Goal: Transaction & Acquisition: Obtain resource

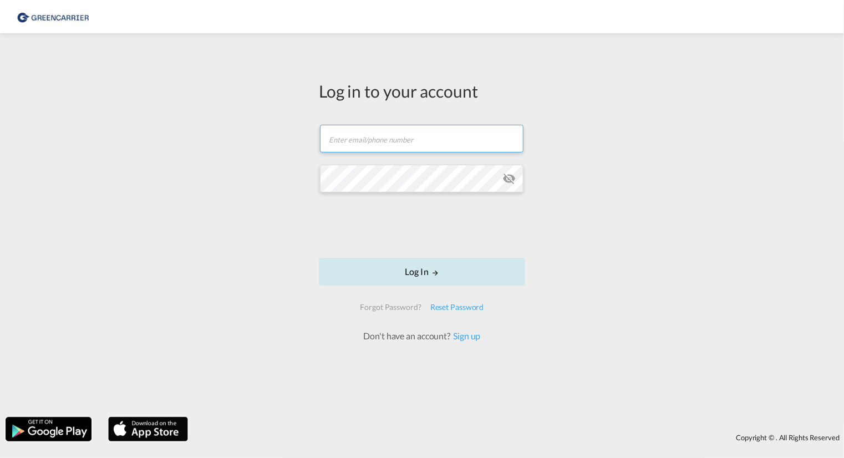
type input "[EMAIL_ADDRESS][PERSON_NAME][DOMAIN_NAME]"
click at [422, 249] on div at bounding box center [422, 226] width 169 height 46
click at [419, 269] on button "Log In" at bounding box center [422, 272] width 206 height 28
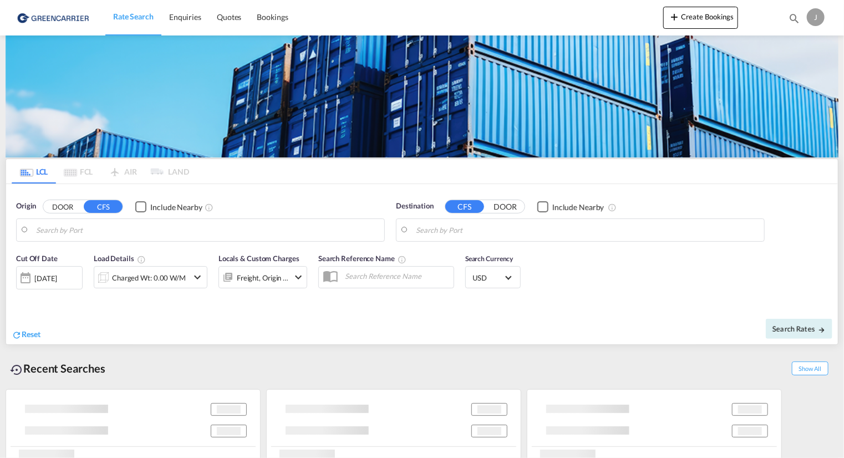
type input "[GEOGRAPHIC_DATA], NLRTM"
type input "[GEOGRAPHIC_DATA], [GEOGRAPHIC_DATA], CAVAN"
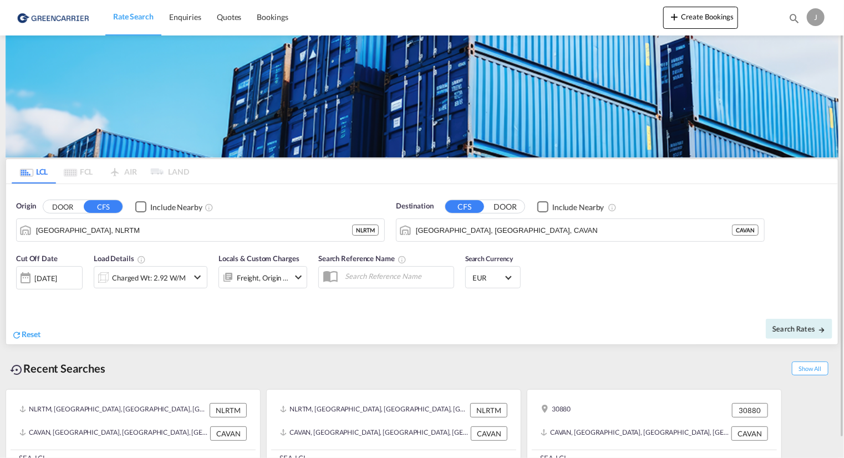
click at [67, 205] on button "DOOR" at bounding box center [62, 207] width 39 height 13
click at [50, 228] on body "Rate Search Enquiries Quotes Bookings Rate Search Enquiries" at bounding box center [422, 229] width 844 height 458
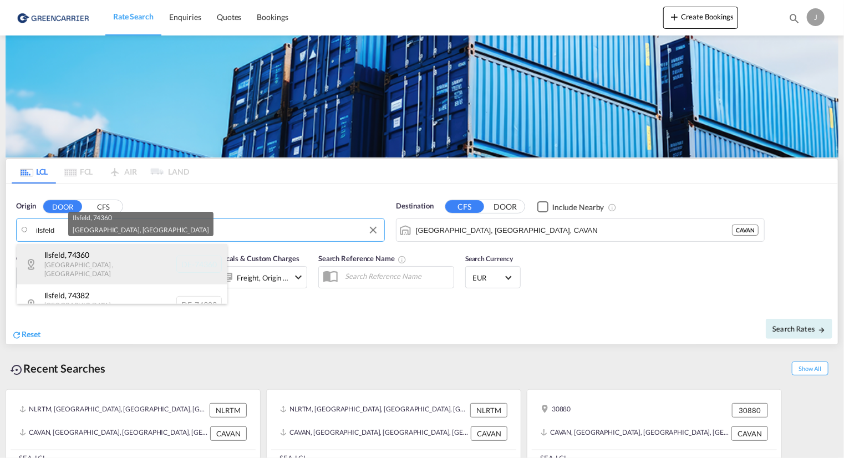
click at [108, 262] on div "[GEOGRAPHIC_DATA] , 74360 [GEOGRAPHIC_DATA] , [GEOGRAPHIC_DATA] DE-74360" at bounding box center [122, 264] width 211 height 40
type input "DE-74360, [GEOGRAPHIC_DATA], [GEOGRAPHIC_DATA]"
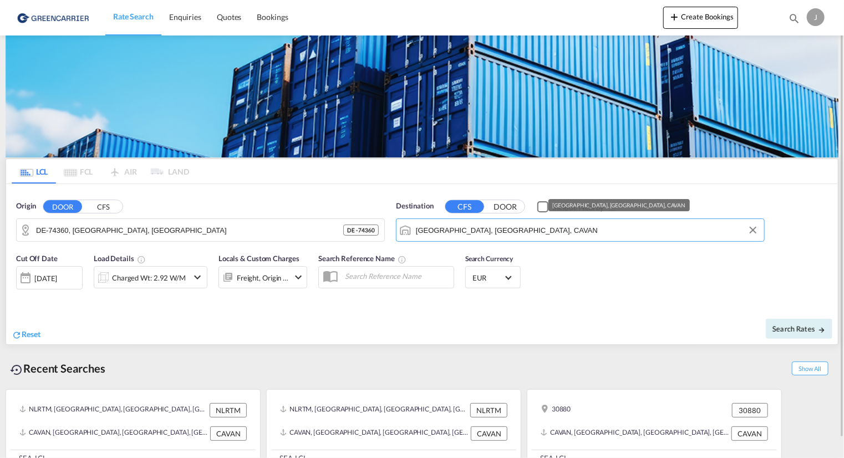
click at [522, 230] on input "[GEOGRAPHIC_DATA], [GEOGRAPHIC_DATA], CAVAN" at bounding box center [587, 230] width 343 height 17
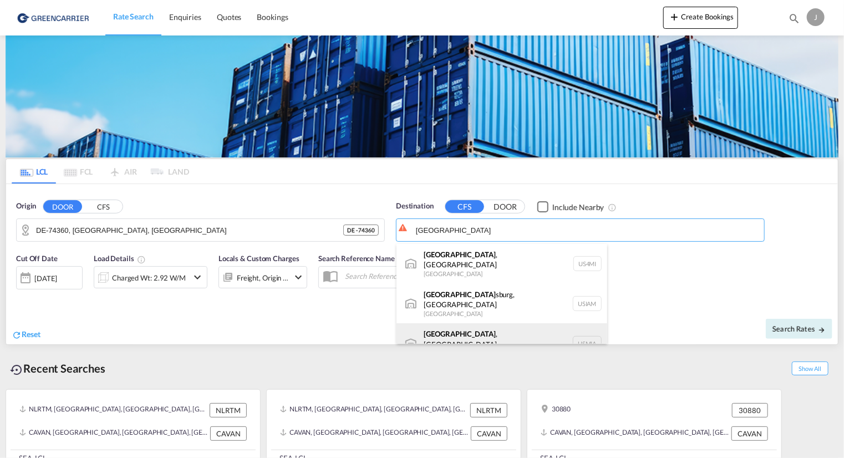
click at [444, 327] on div "[GEOGRAPHIC_DATA] , [GEOGRAPHIC_DATA] [GEOGRAPHIC_DATA] USMIA" at bounding box center [501, 343] width 211 height 40
type input "[GEOGRAPHIC_DATA], [GEOGRAPHIC_DATA], [GEOGRAPHIC_DATA]"
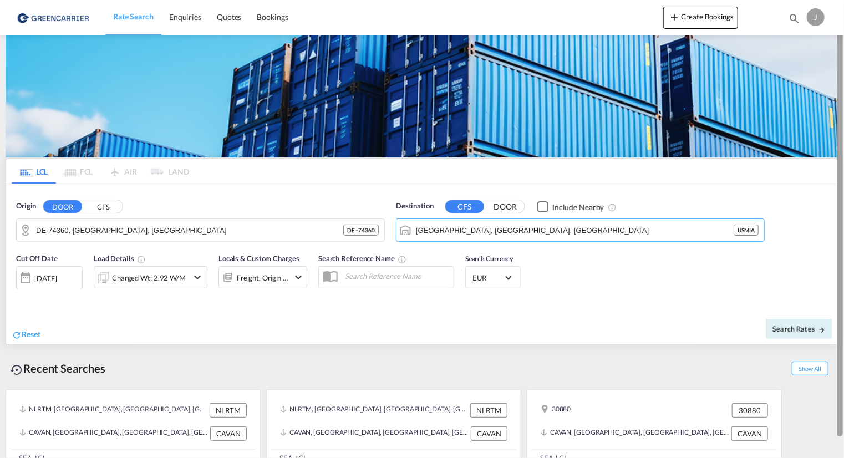
drag, startPoint x: 840, startPoint y: 216, endPoint x: 840, endPoint y: 167, distance: 48.2
click at [840, 167] on div at bounding box center [840, 219] width 6 height 434
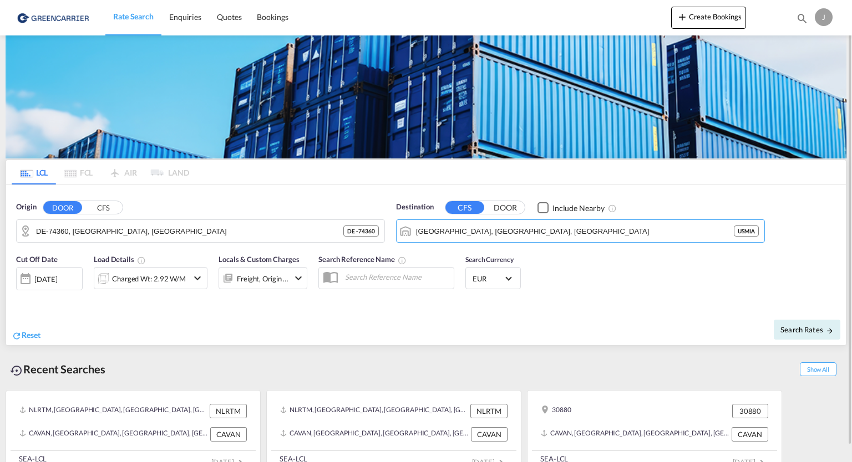
click at [200, 279] on md-icon "icon-chevron-down" at bounding box center [197, 278] width 13 height 13
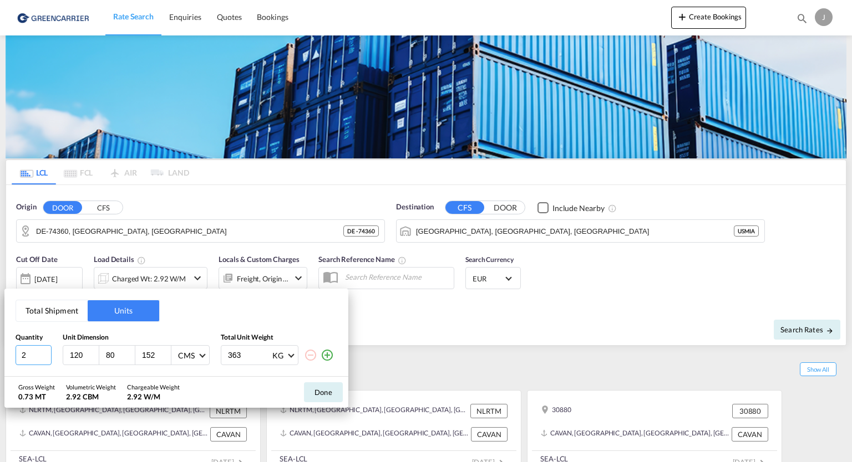
click at [24, 360] on input "2" at bounding box center [34, 355] width 36 height 20
type input "3"
click at [160, 355] on input "152" at bounding box center [156, 355] width 30 height 10
type input "150"
click at [251, 354] on input "363" at bounding box center [249, 355] width 44 height 19
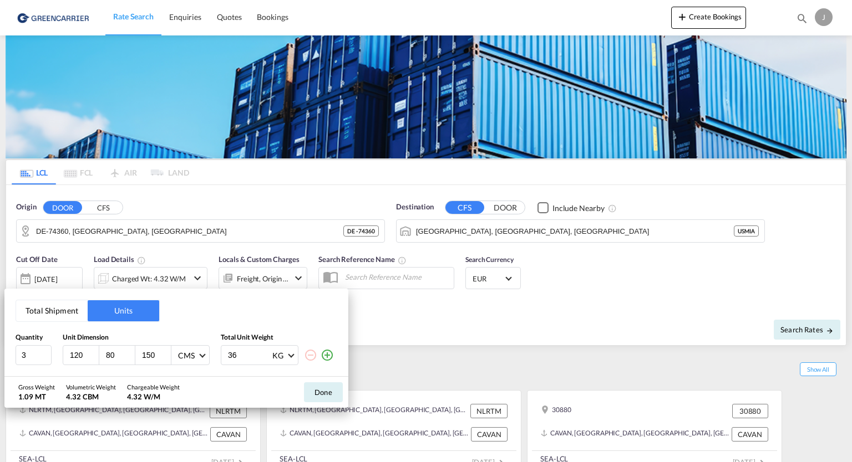
type input "3"
type input "750"
click at [314, 389] on button "Done" at bounding box center [323, 393] width 39 height 20
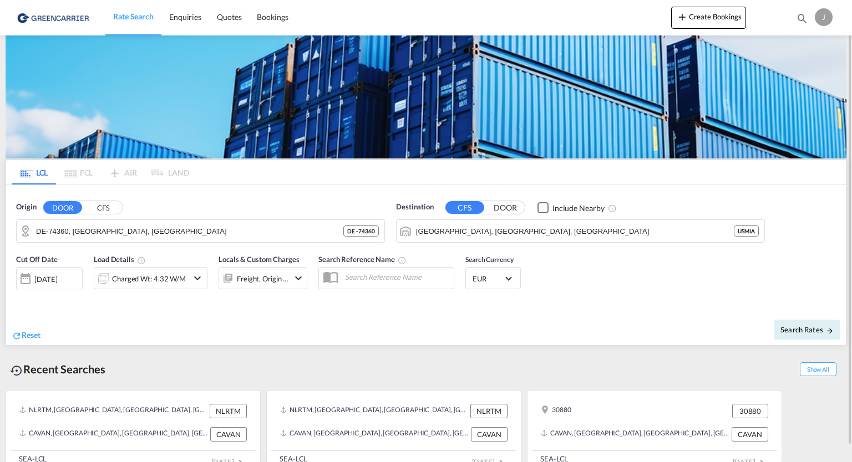
click at [297, 279] on md-icon "icon-chevron-down" at bounding box center [298, 278] width 13 height 13
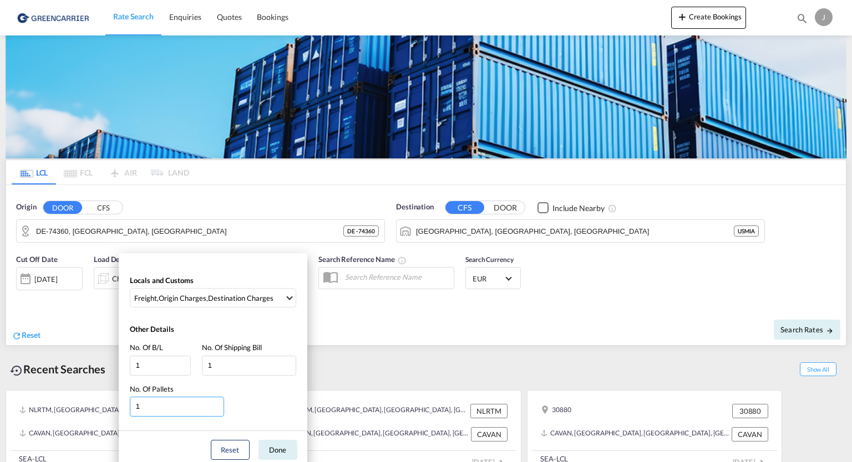
click at [172, 409] on input "1" at bounding box center [177, 407] width 94 height 20
type input "3"
click at [273, 447] on button "Done" at bounding box center [277, 450] width 39 height 20
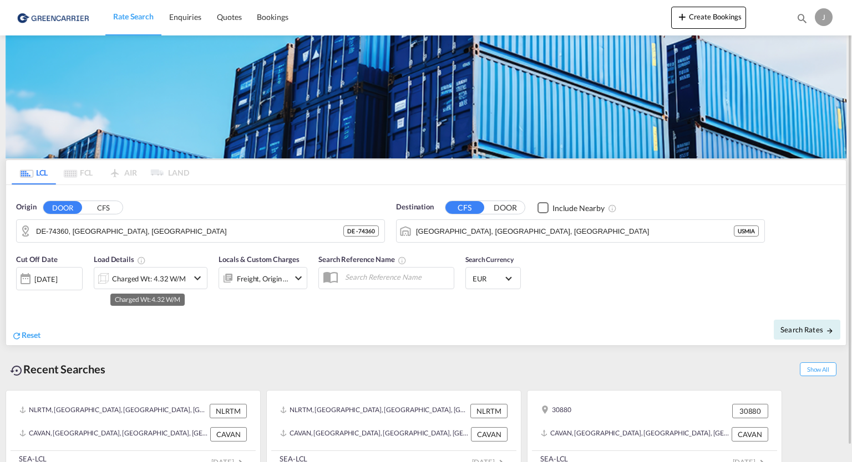
click at [134, 279] on div "Charged Wt: 4.32 W/M" at bounding box center [149, 279] width 74 height 16
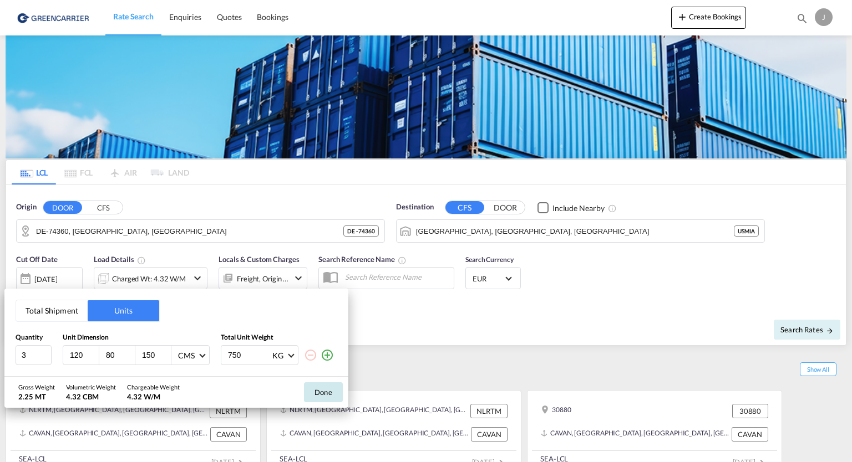
click at [318, 389] on button "Done" at bounding box center [323, 393] width 39 height 20
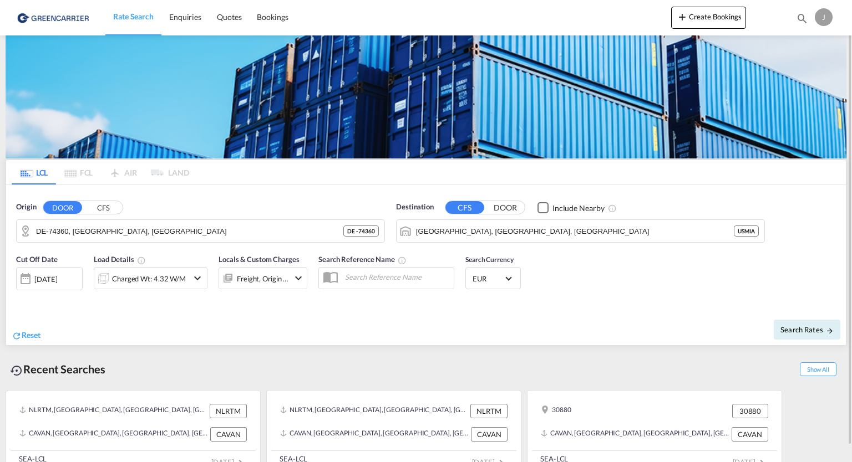
click at [512, 207] on button "DOOR" at bounding box center [505, 208] width 39 height 13
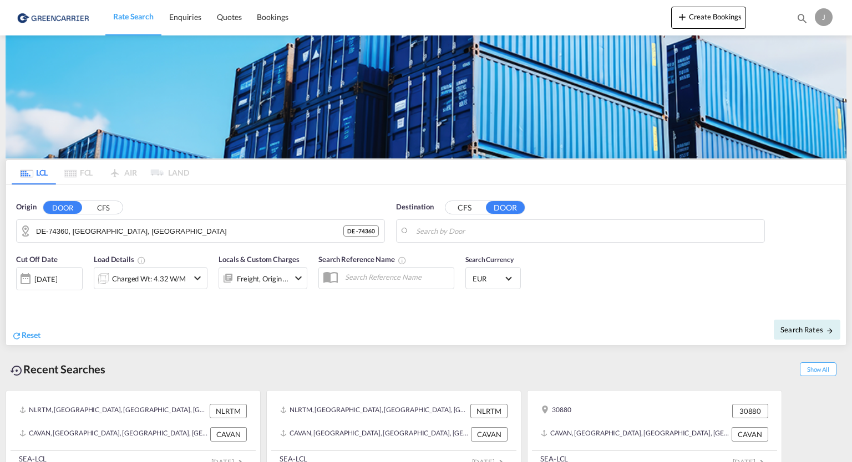
click at [462, 208] on button "CFS" at bounding box center [464, 208] width 39 height 13
click at [435, 233] on body "Rate Search Enquiries Quotes Bookings Rate Search Enquiries" at bounding box center [426, 231] width 852 height 462
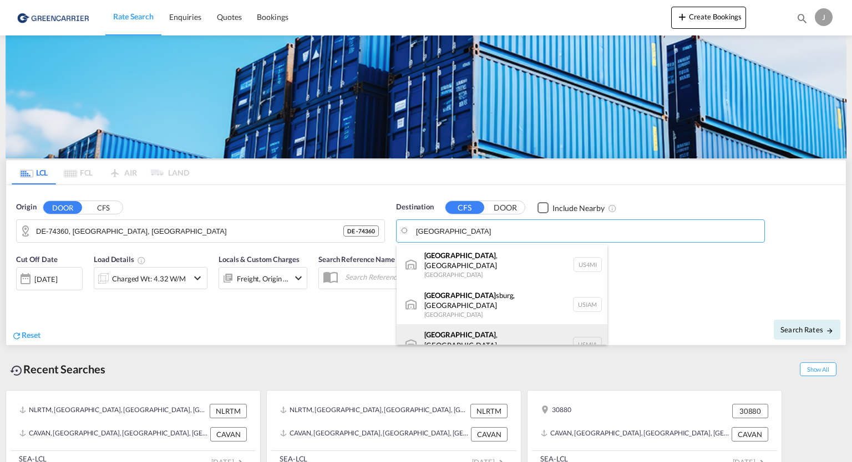
click at [434, 329] on div "[GEOGRAPHIC_DATA] , [GEOGRAPHIC_DATA] [GEOGRAPHIC_DATA] USMIA" at bounding box center [501, 344] width 211 height 40
type input "[GEOGRAPHIC_DATA], [GEOGRAPHIC_DATA], [GEOGRAPHIC_DATA]"
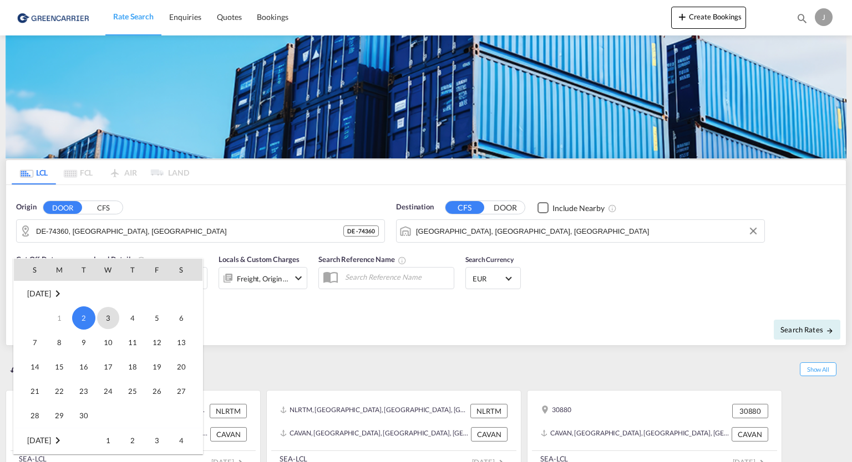
click at [112, 320] on span "3" at bounding box center [108, 318] width 22 height 22
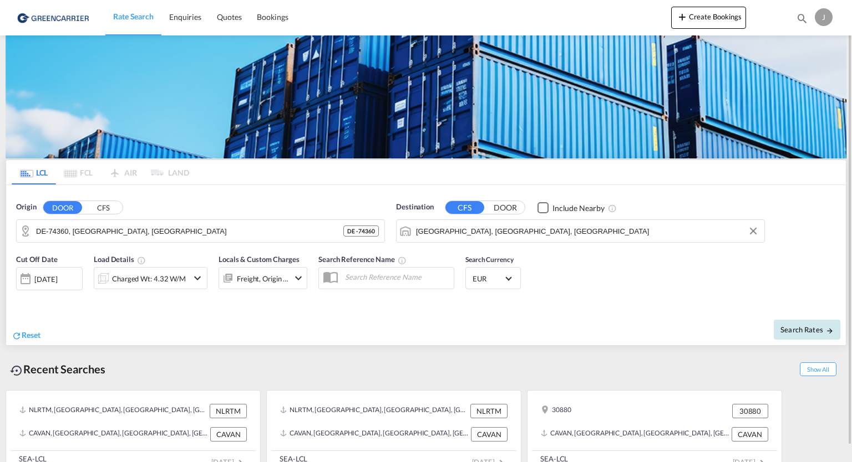
click at [804, 327] on span "Search Rates" at bounding box center [806, 329] width 53 height 9
type input "74360 to USMIA / [DATE]"
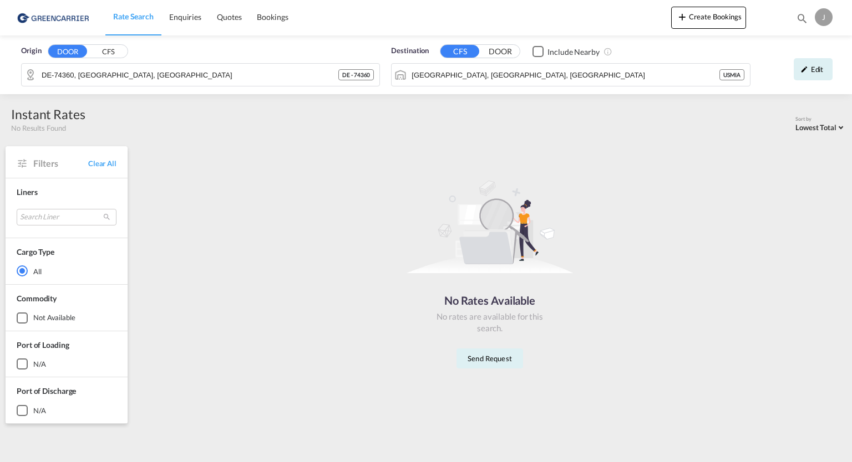
click at [198, 384] on div "No Rates Available No rates are available for this search. Send Request" at bounding box center [489, 270] width 704 height 237
click at [531, 75] on input "[GEOGRAPHIC_DATA], [GEOGRAPHIC_DATA], [GEOGRAPHIC_DATA]" at bounding box center [577, 75] width 332 height 17
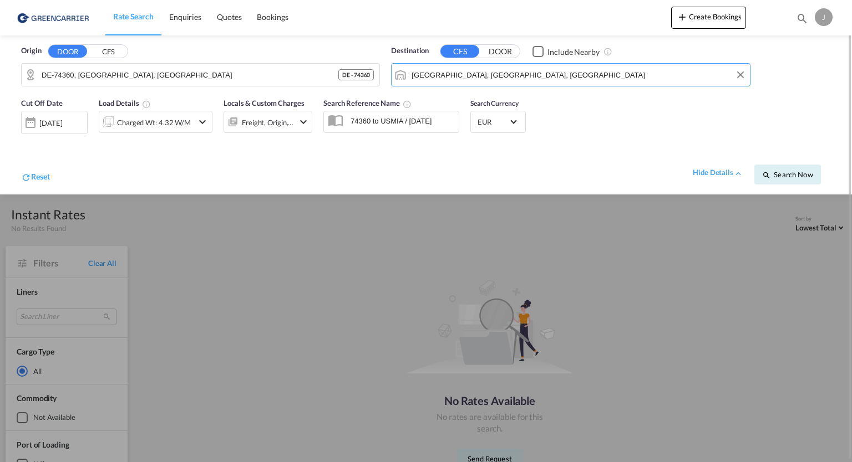
click at [531, 75] on input "[GEOGRAPHIC_DATA], [GEOGRAPHIC_DATA], [GEOGRAPHIC_DATA]" at bounding box center [577, 75] width 332 height 17
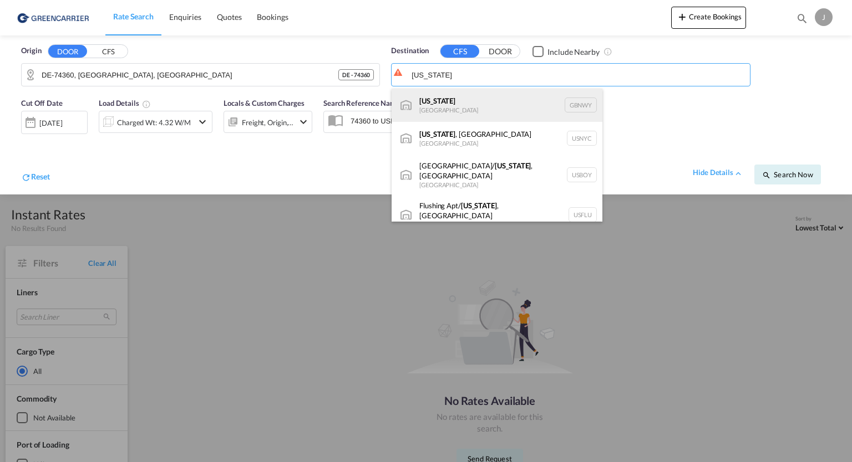
click at [454, 103] on div "[US_STATE] [GEOGRAPHIC_DATA] GBNWY" at bounding box center [496, 105] width 211 height 33
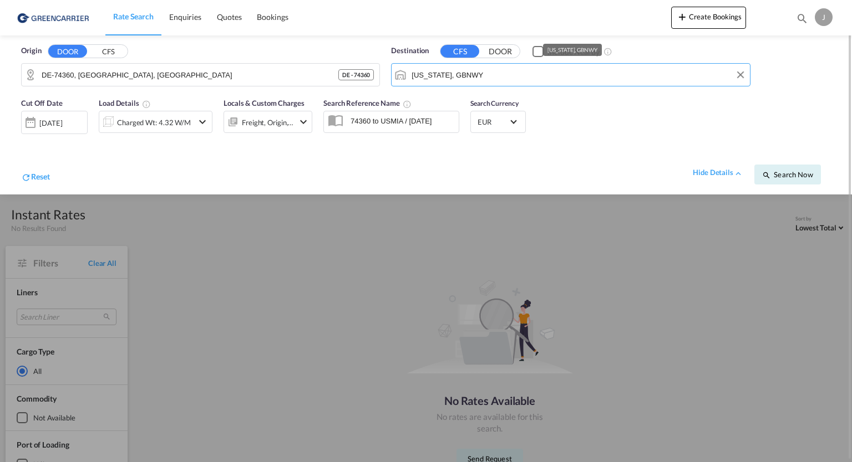
click at [498, 82] on input "[US_STATE], GBNWY" at bounding box center [577, 75] width 332 height 17
type input "N"
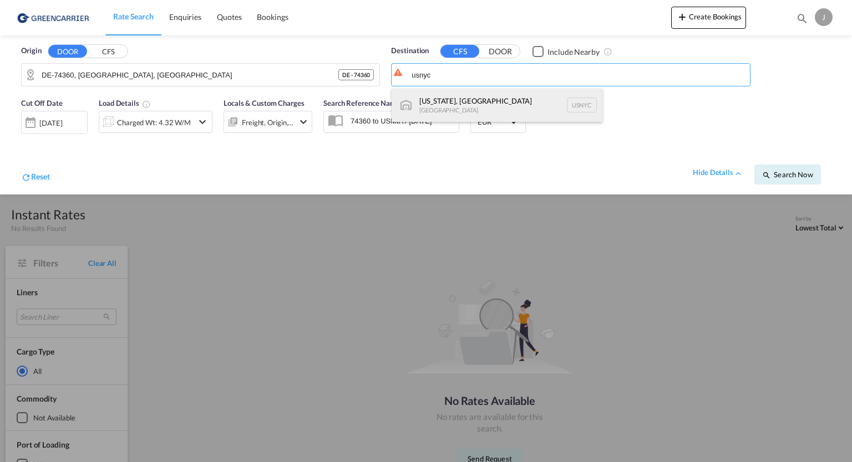
click at [444, 105] on div "[US_STATE], [GEOGRAPHIC_DATA] [GEOGRAPHIC_DATA] USNYC" at bounding box center [496, 105] width 211 height 33
type input "[US_STATE], [GEOGRAPHIC_DATA], USNYC"
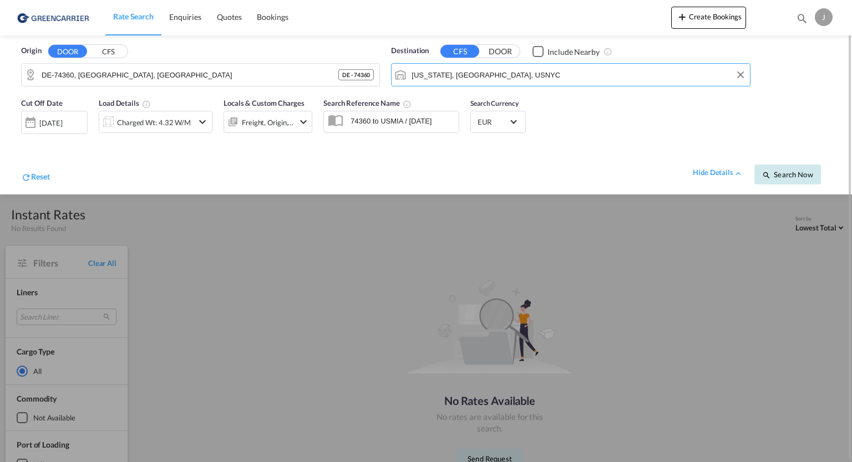
click at [772, 170] on span "Search Now" at bounding box center [787, 174] width 50 height 9
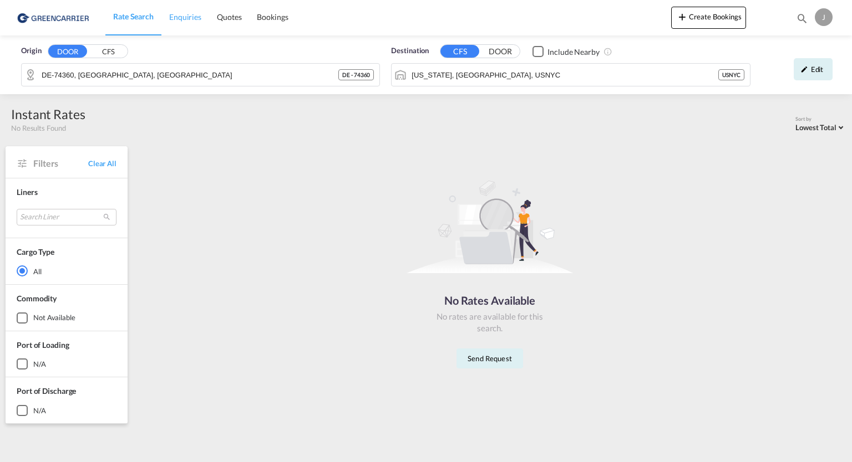
click at [188, 17] on span "Enquiries" at bounding box center [185, 16] width 32 height 9
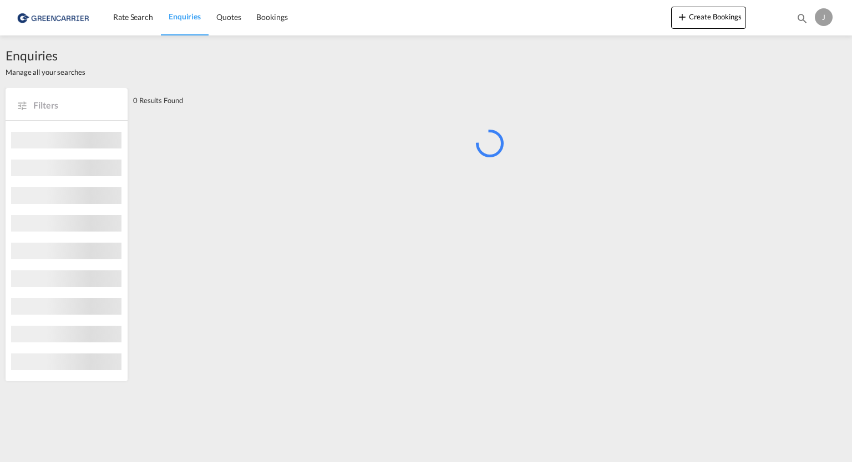
click at [188, 17] on span "Enquiries" at bounding box center [185, 16] width 32 height 9
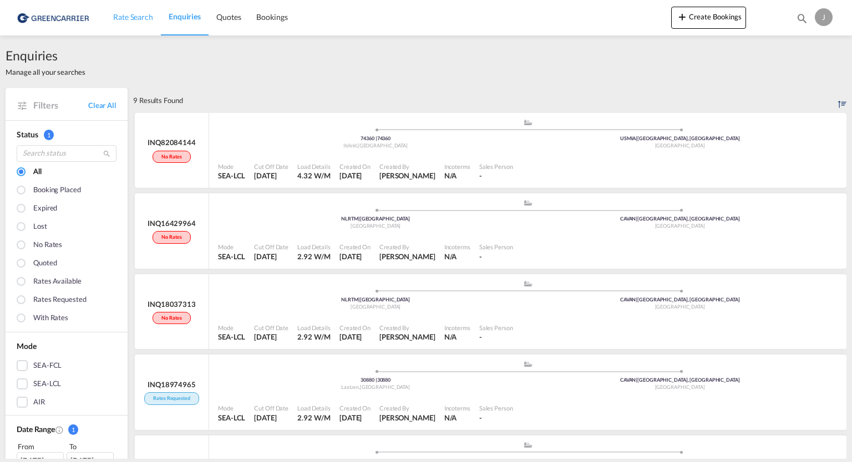
click at [139, 14] on span "Rate Search" at bounding box center [133, 16] width 40 height 9
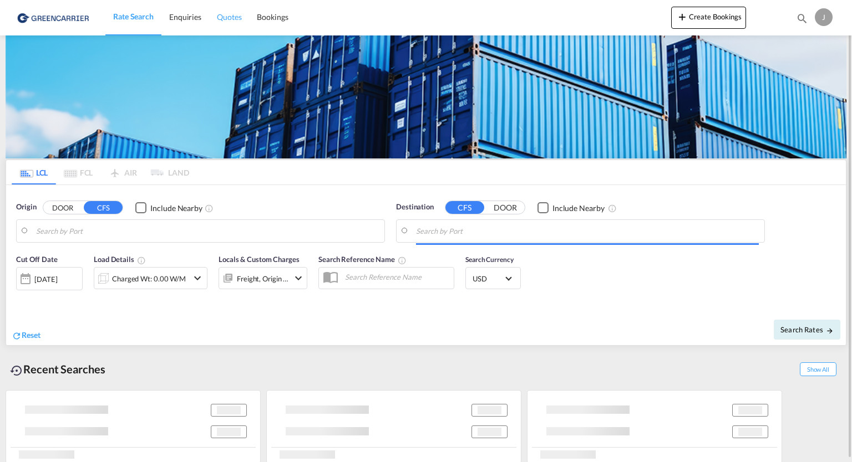
type input "DE-74360, [GEOGRAPHIC_DATA], [GEOGRAPHIC_DATA]"
type input "[US_STATE], [GEOGRAPHIC_DATA], USNYC"
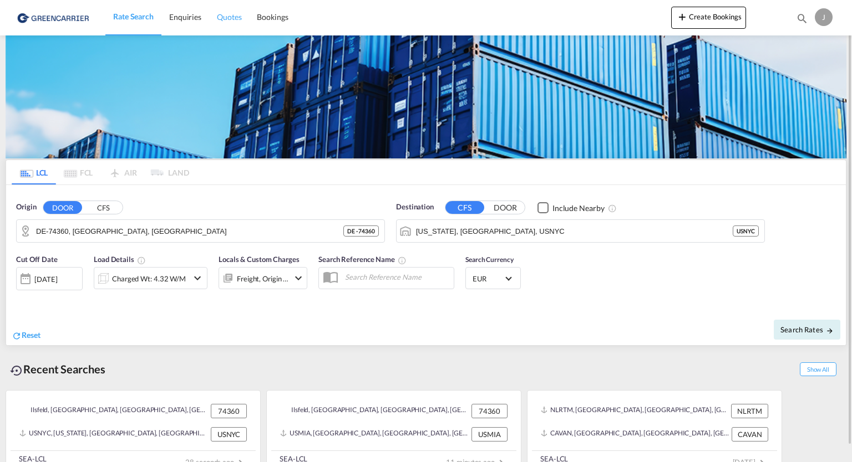
click at [222, 12] on span "Quotes" at bounding box center [229, 16] width 24 height 9
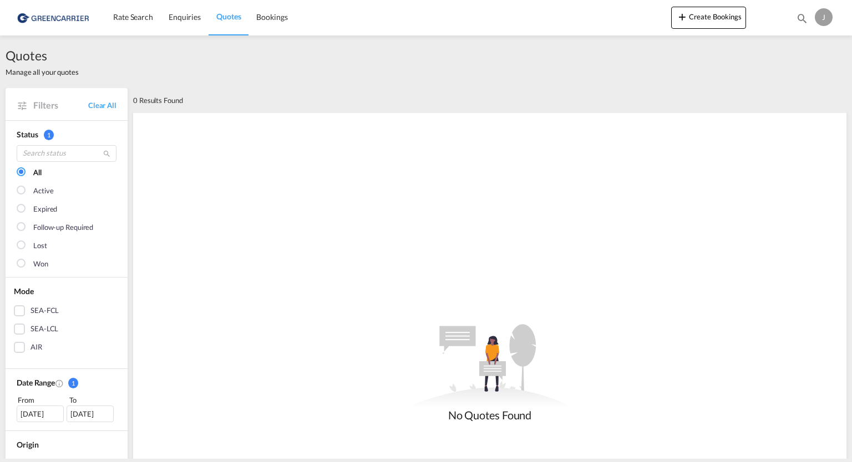
click at [21, 329] on div "SEA-LCL" at bounding box center [19, 329] width 11 height 11
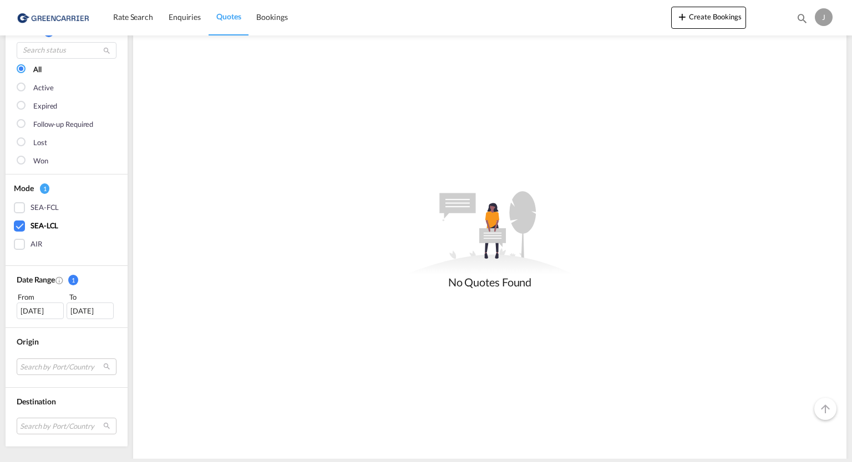
scroll to position [105, 0]
click at [118, 16] on span "Rate Search" at bounding box center [133, 16] width 40 height 9
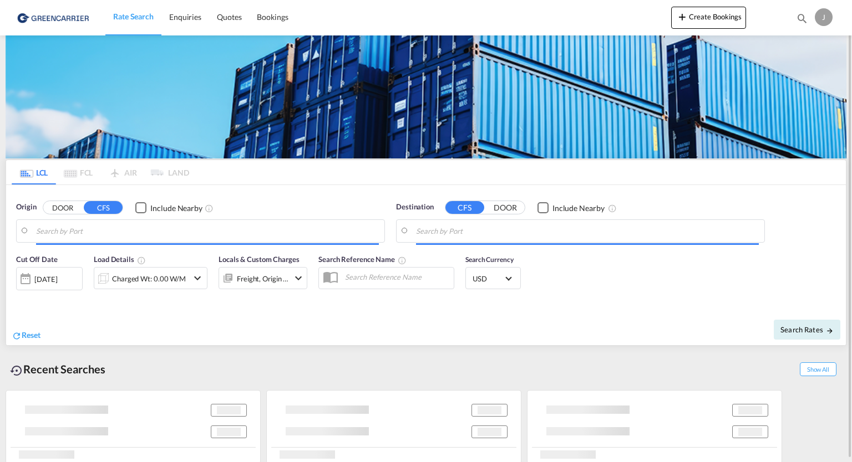
type input "DE-74360, [GEOGRAPHIC_DATA], [GEOGRAPHIC_DATA]"
type input "[US_STATE], [GEOGRAPHIC_DATA], USNYC"
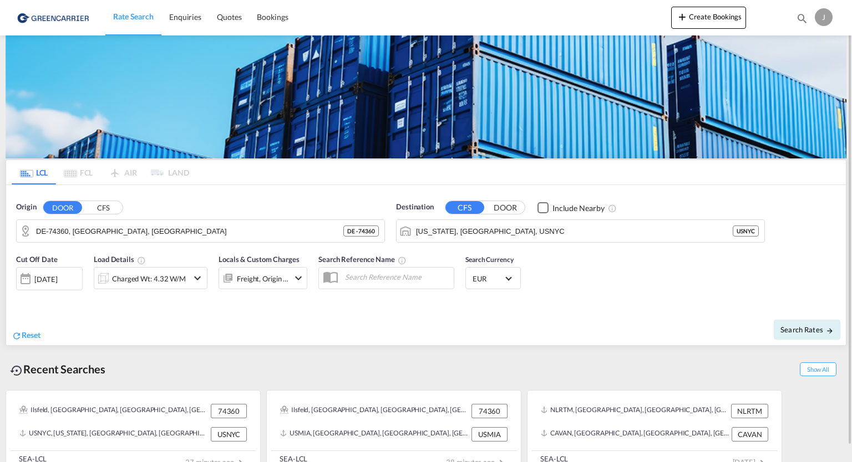
click at [197, 278] on md-icon "icon-chevron-down" at bounding box center [197, 278] width 13 height 13
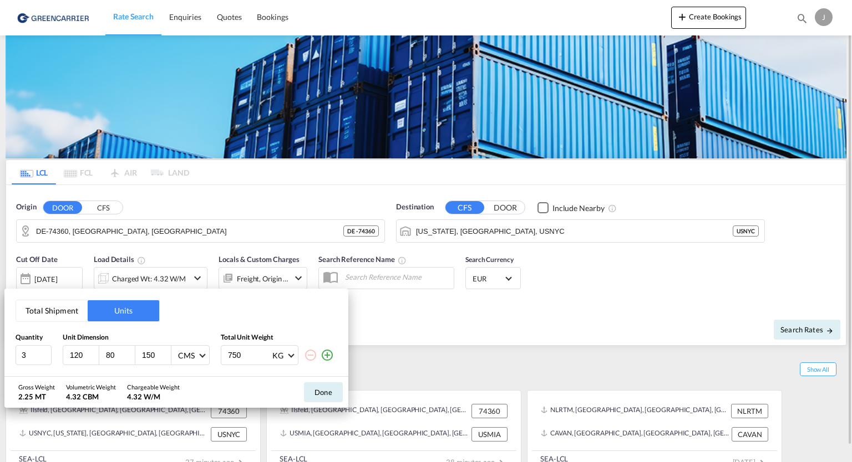
click at [197, 278] on div "Total Shipment Units Quantity Unit Dimension Total Unit Weight 3 120 80 150 CMS…" at bounding box center [426, 231] width 852 height 462
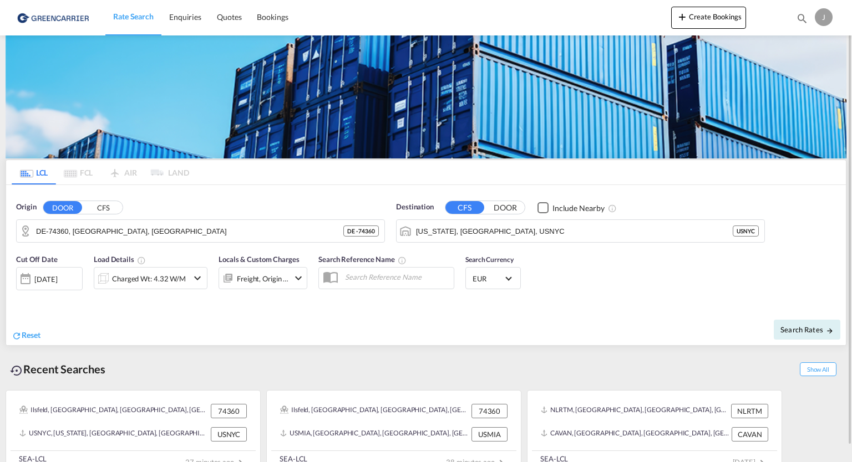
click at [197, 278] on md-icon "icon-chevron-down" at bounding box center [197, 278] width 13 height 13
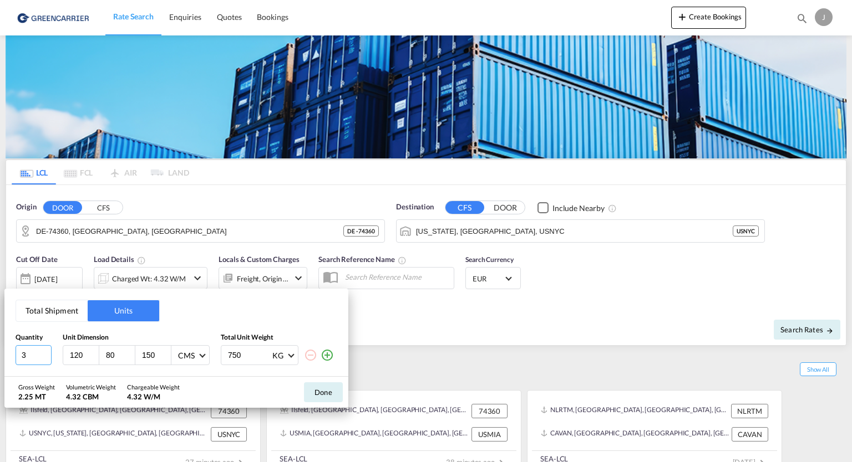
click at [21, 362] on input "3" at bounding box center [34, 355] width 36 height 20
click at [30, 355] on input "3" at bounding box center [34, 355] width 36 height 20
type input "1"
click at [324, 389] on button "Done" at bounding box center [323, 393] width 39 height 20
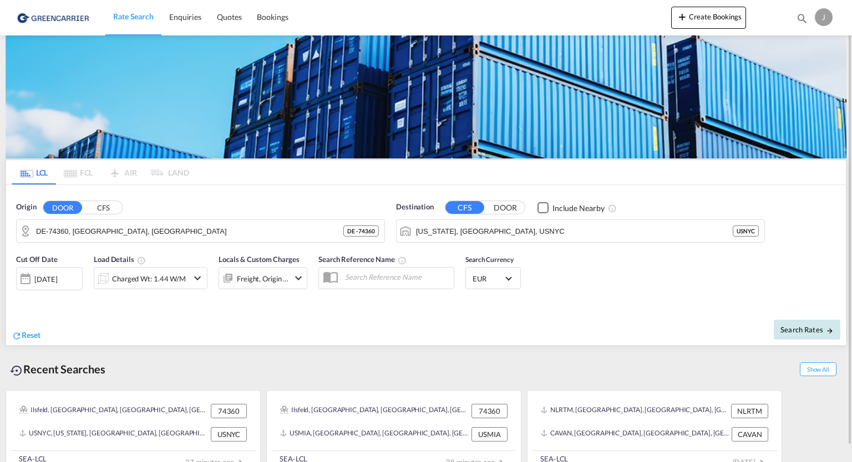
click at [791, 334] on button "Search Rates" at bounding box center [806, 330] width 67 height 20
type input "74360 to USNYC / [DATE]"
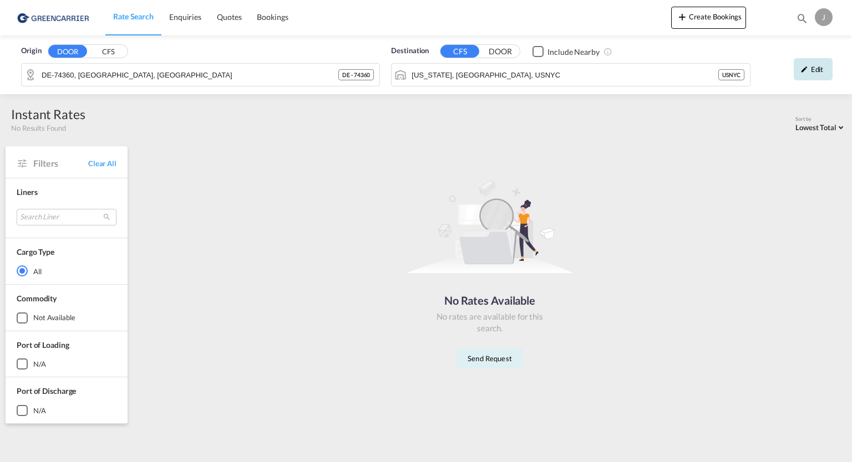
click at [825, 78] on div "Edit" at bounding box center [812, 69] width 39 height 22
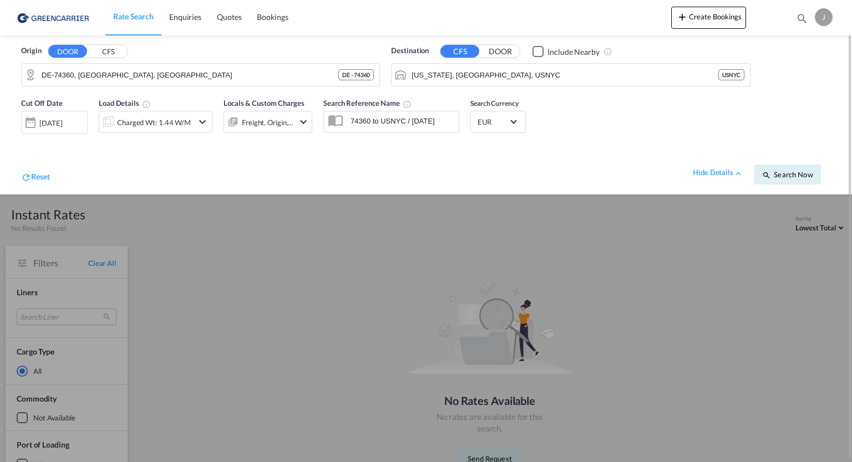
click at [193, 123] on div "Charged Wt: 1.44 W/M" at bounding box center [146, 122] width 94 height 22
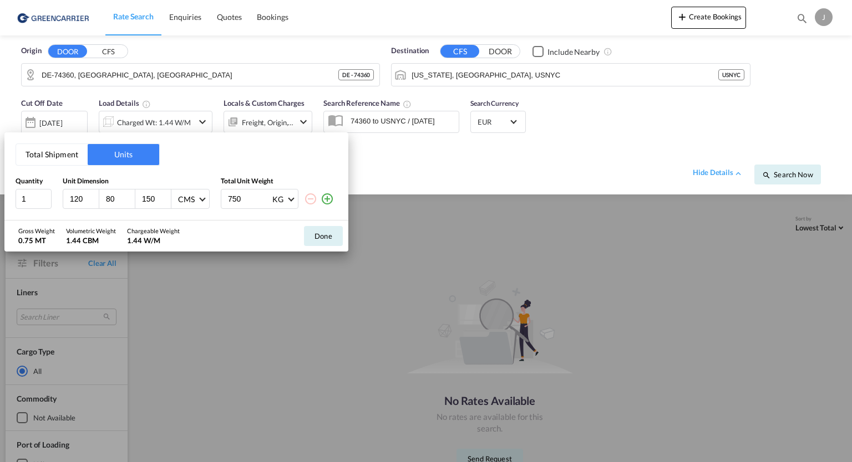
click at [156, 198] on input "150" at bounding box center [156, 199] width 30 height 10
type input "100"
click at [243, 196] on input "750" at bounding box center [249, 199] width 44 height 19
type input "7"
type input "450"
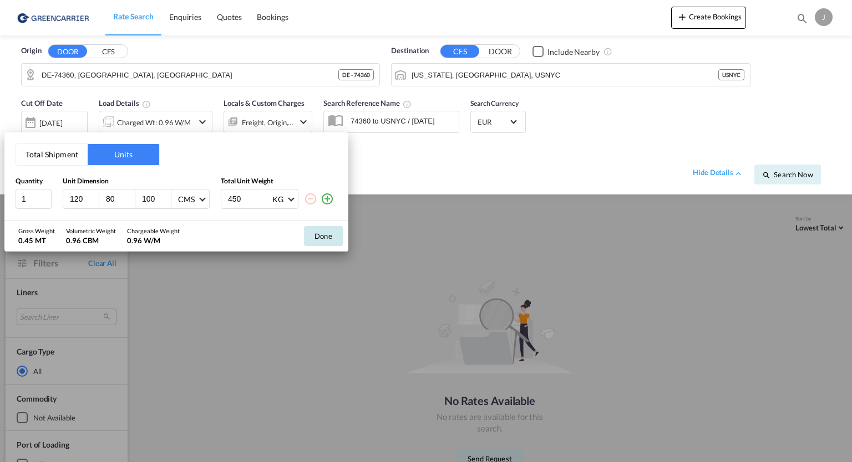
click at [317, 240] on button "Done" at bounding box center [323, 236] width 39 height 20
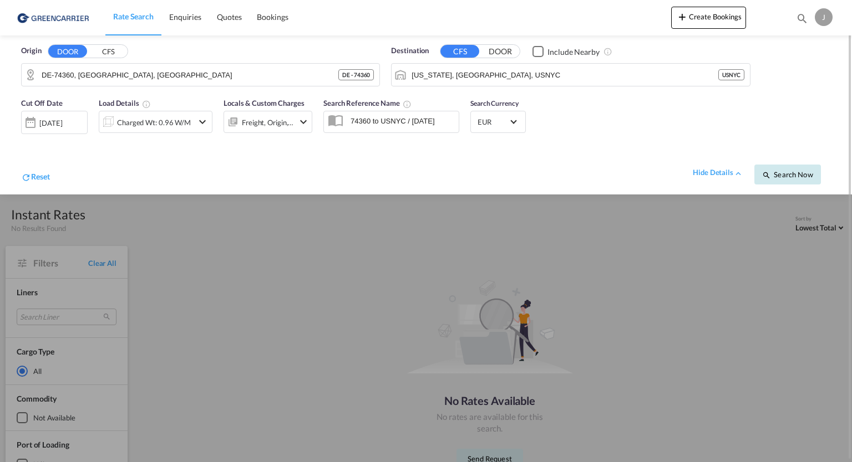
click at [792, 171] on span "Search Now" at bounding box center [787, 174] width 50 height 9
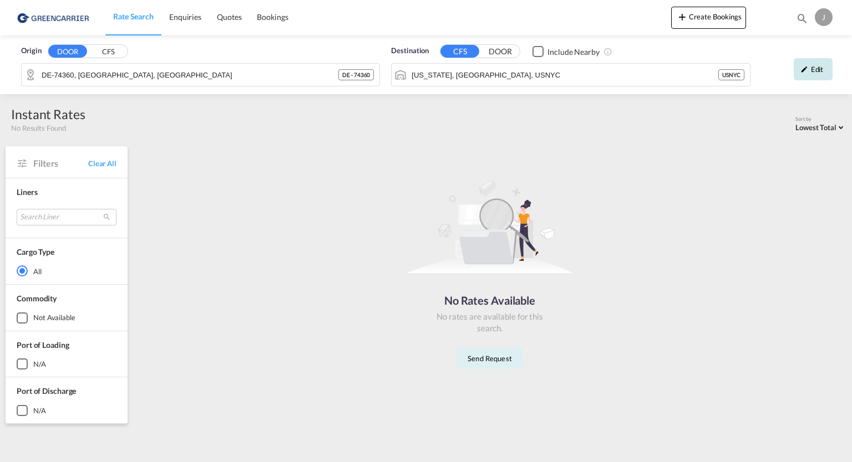
click at [816, 74] on div "Edit" at bounding box center [812, 69] width 39 height 22
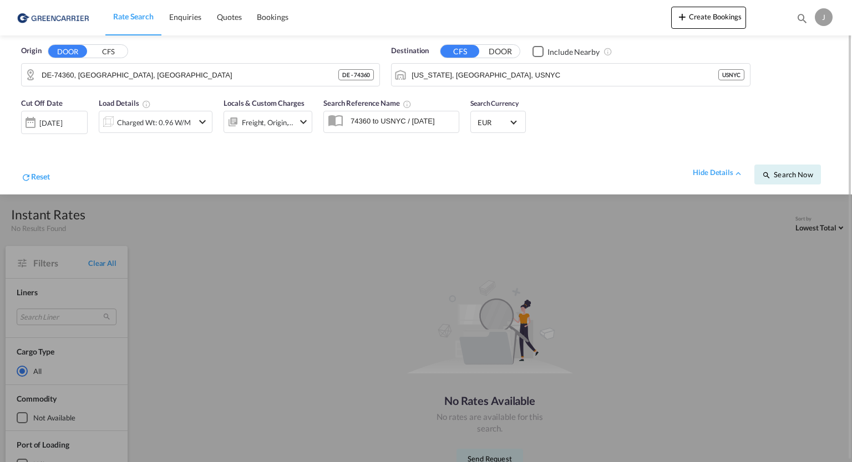
click at [519, 122] on md-select-value "EUR" at bounding box center [497, 122] width 43 height 16
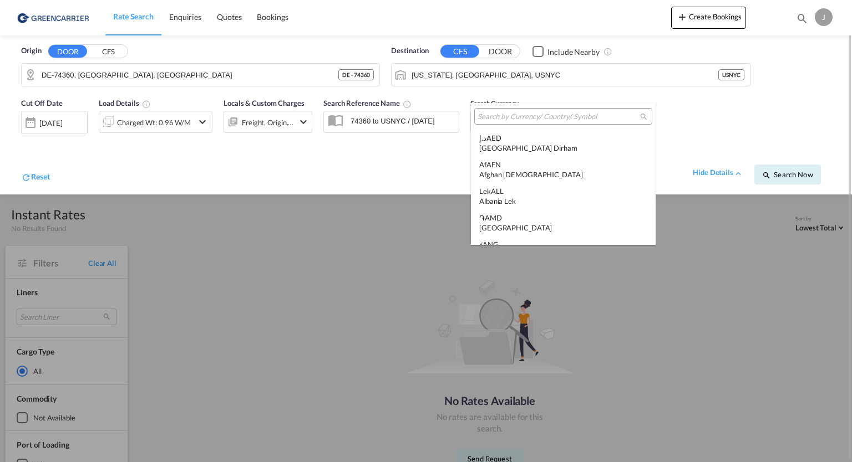
scroll to position [1113, 0]
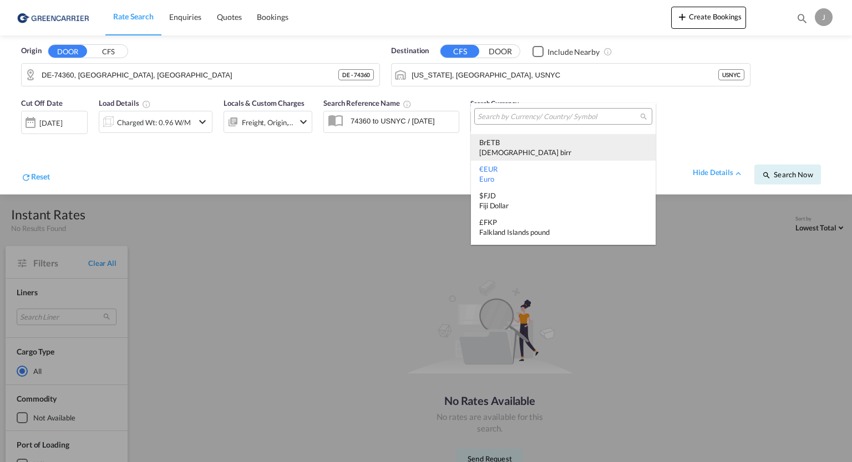
type md-option "EUR"
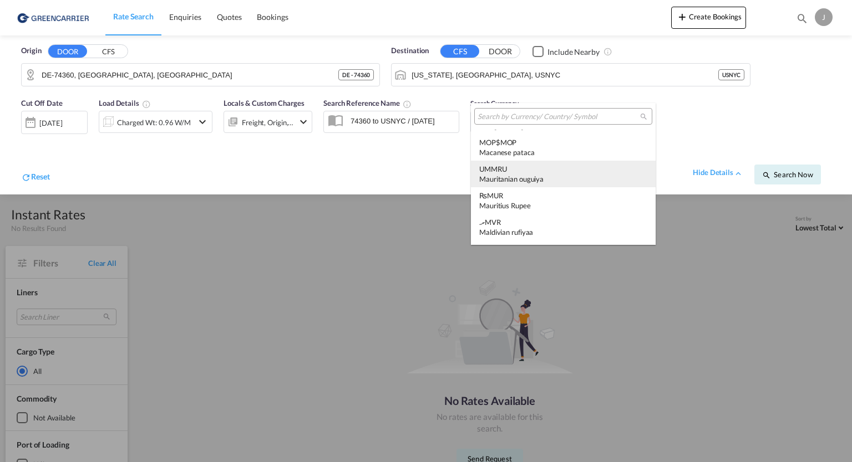
type md-option "MRU"
type md-option "UGX"
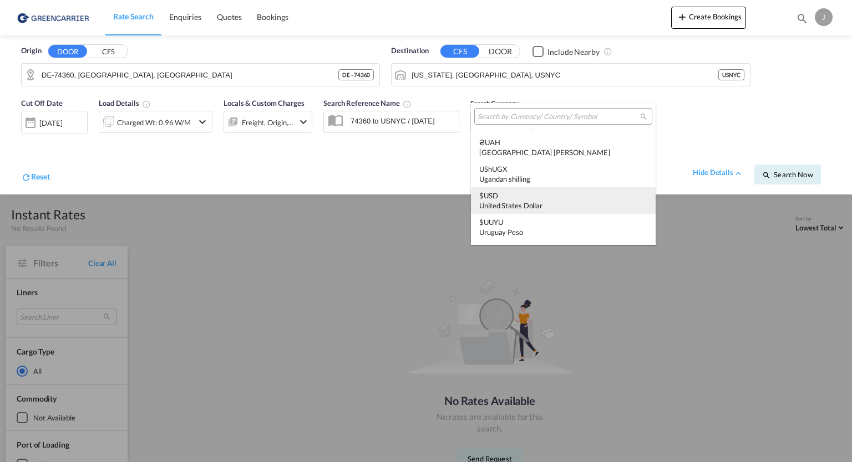
click at [498, 196] on div "$ USD United States Dollar" at bounding box center [563, 201] width 168 height 20
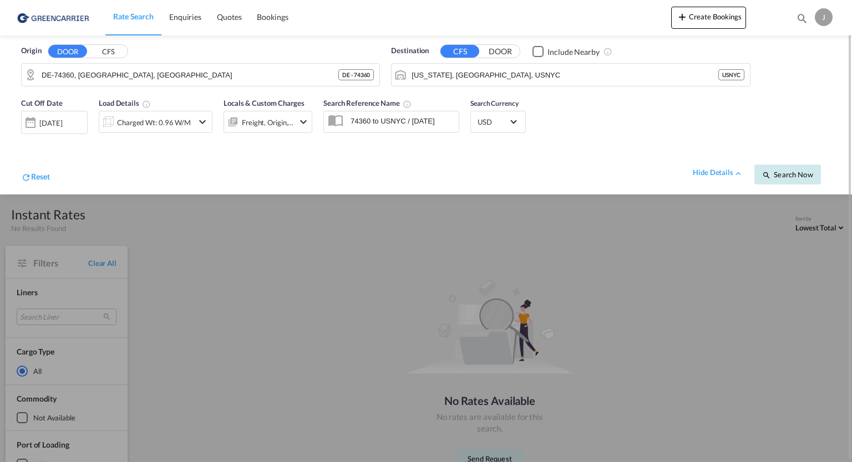
click at [792, 171] on span "Search Now" at bounding box center [787, 174] width 50 height 9
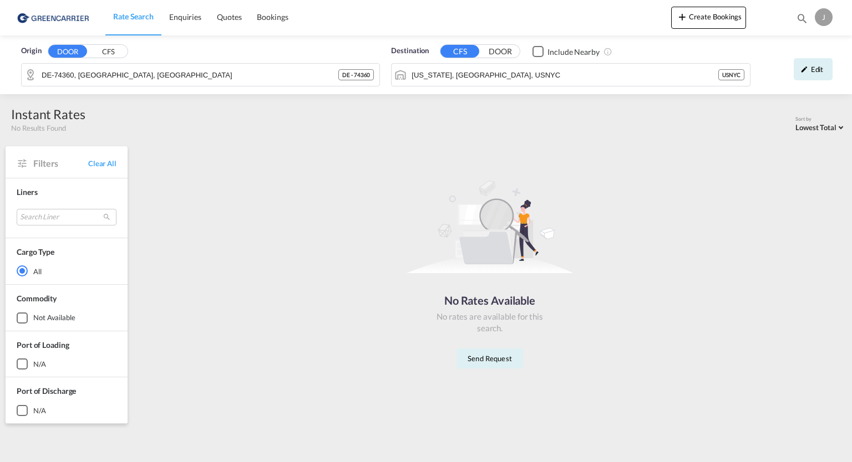
click at [28, 321] on div at bounding box center [22, 318] width 11 height 11
click at [478, 358] on button "Send Request" at bounding box center [489, 359] width 67 height 20
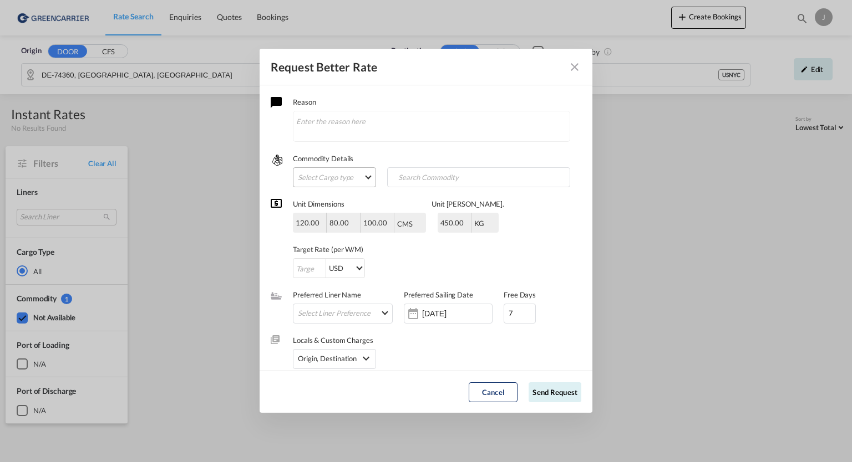
click at [360, 177] on md-select "Select Cargo type FAK GCR GDSM General Cargo Hazardous Cargo Ambient Foodstuff …" at bounding box center [334, 177] width 83 height 20
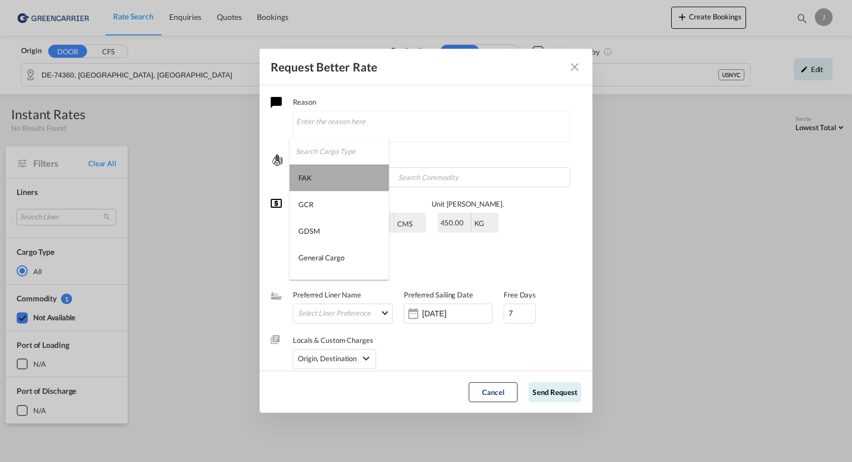
click at [339, 176] on md-option "FAK" at bounding box center [338, 178] width 99 height 27
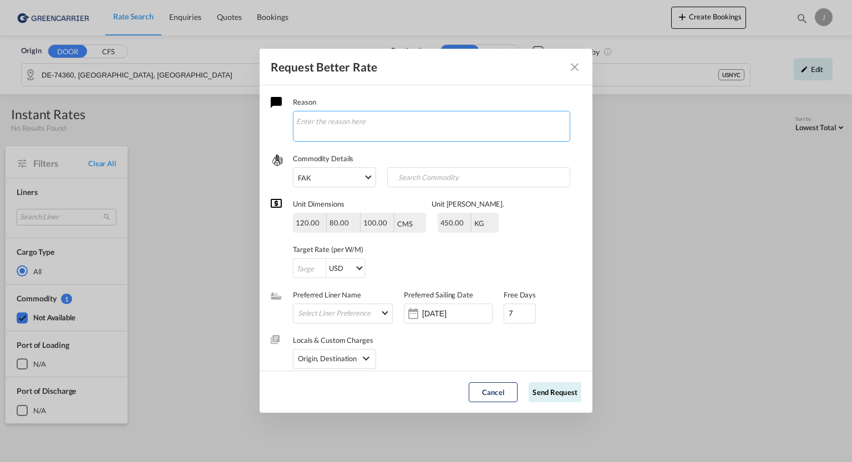
click at [361, 118] on textarea "Request Better Rate ..." at bounding box center [431, 126] width 277 height 31
type textarea "no rate available"
click at [381, 317] on md-select "Select Liner Preference Greencarrier Consolidators" at bounding box center [345, 313] width 94 height 14
click at [381, 317] on div "Greencarrier Consolidators" at bounding box center [340, 313] width 85 height 10
drag, startPoint x: 584, startPoint y: 327, endPoint x: 581, endPoint y: 379, distance: 52.2
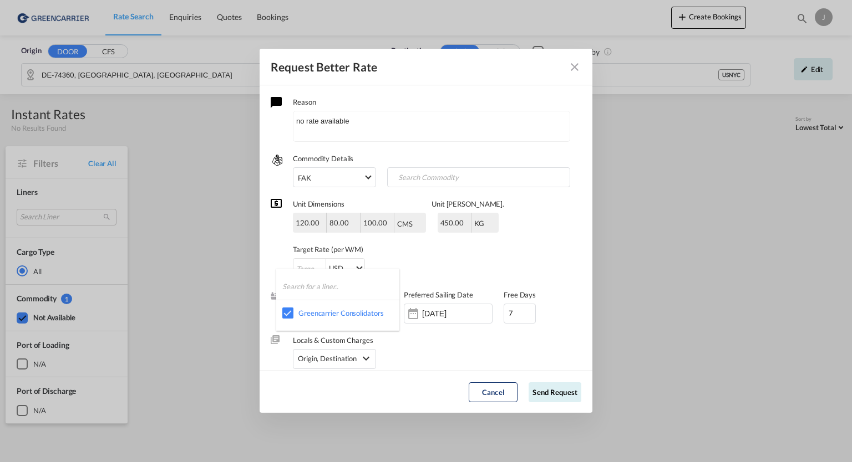
click at [581, 379] on md-backdrop at bounding box center [426, 231] width 852 height 462
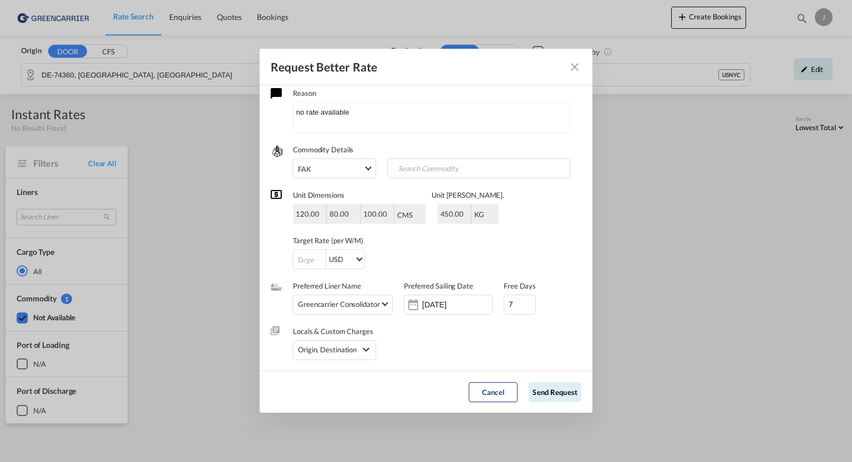
click at [574, 70] on md-icon "Close dialog" at bounding box center [574, 66] width 13 height 13
